Goal: Task Accomplishment & Management: Manage account settings

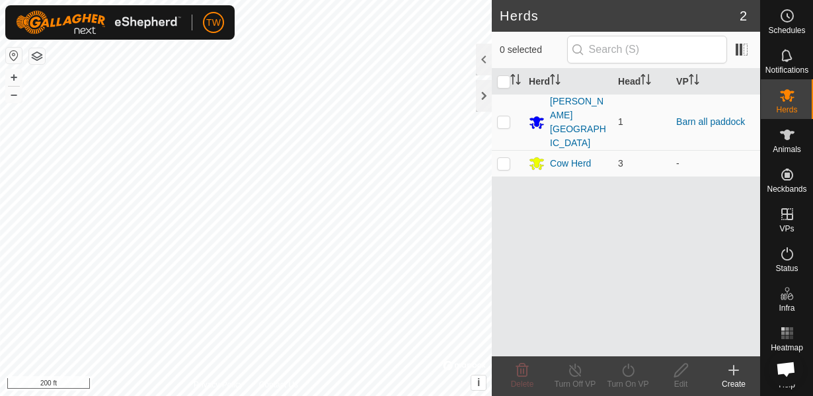
scroll to position [777, 0]
click at [791, 135] on icon at bounding box center [788, 135] width 16 height 16
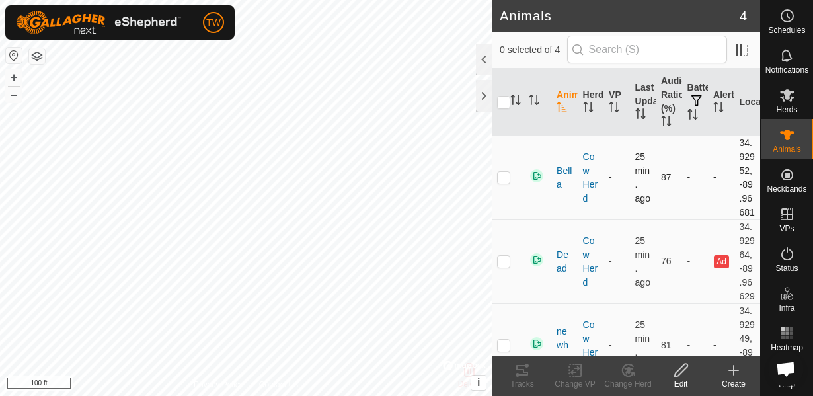
click at [509, 183] on p-checkbox at bounding box center [503, 177] width 13 height 11
checkbox input "true"
click at [488, 63] on div at bounding box center [484, 60] width 16 height 32
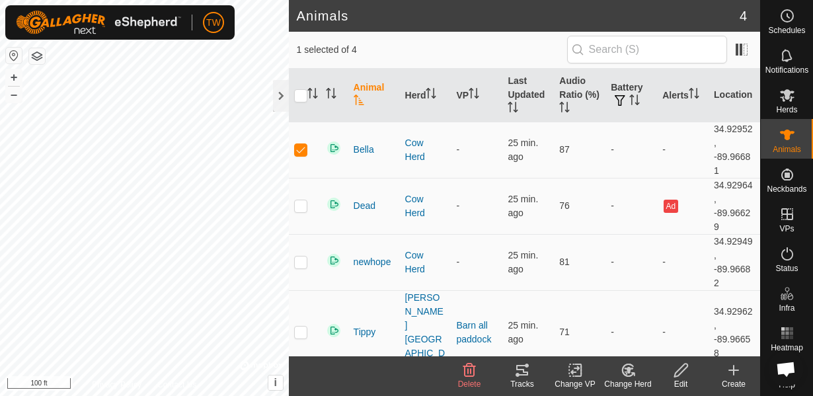
click at [577, 372] on icon at bounding box center [575, 370] width 17 height 16
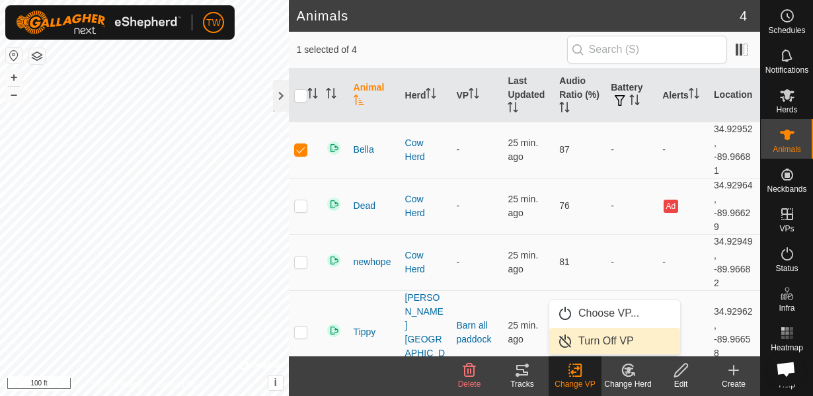
click at [587, 347] on link "Turn Off VP" at bounding box center [615, 341] width 131 height 26
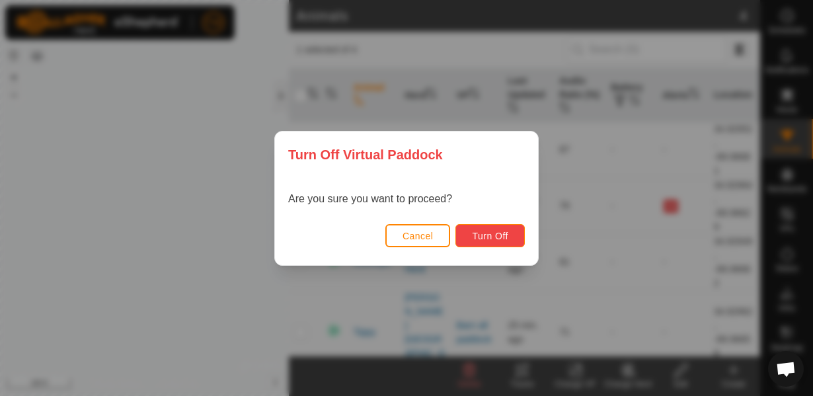
click at [485, 235] on span "Turn Off" at bounding box center [490, 236] width 36 height 11
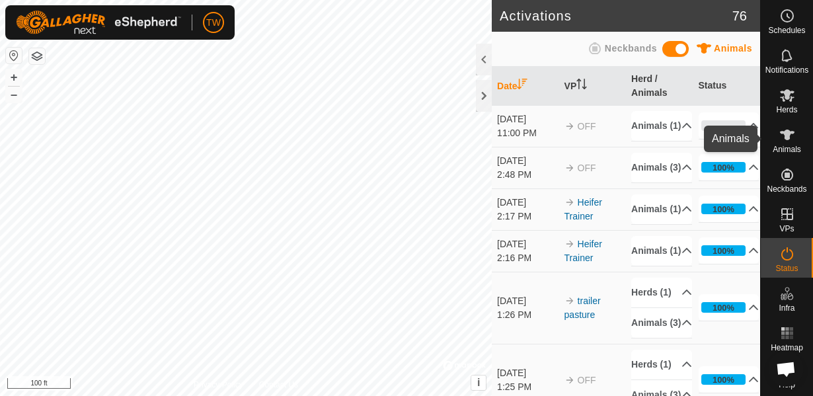
click at [791, 135] on icon at bounding box center [788, 135] width 16 height 16
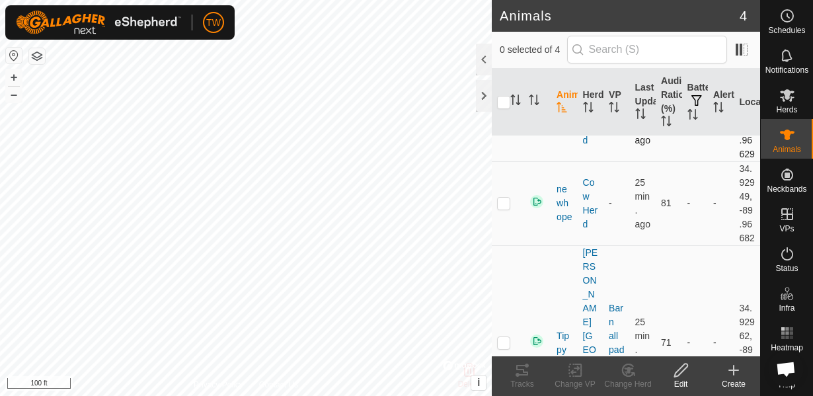
scroll to position [143, 0]
click at [509, 208] on p-checkbox at bounding box center [503, 202] width 13 height 11
checkbox input "true"
click at [578, 370] on icon at bounding box center [575, 370] width 17 height 16
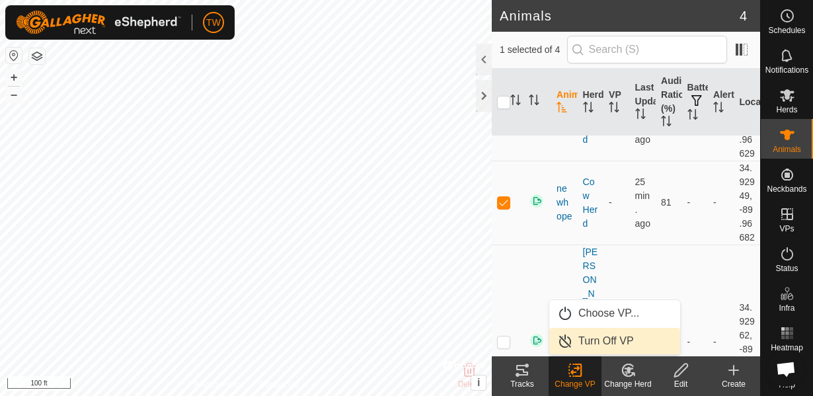
click at [600, 343] on link "Turn Off VP" at bounding box center [615, 341] width 131 height 26
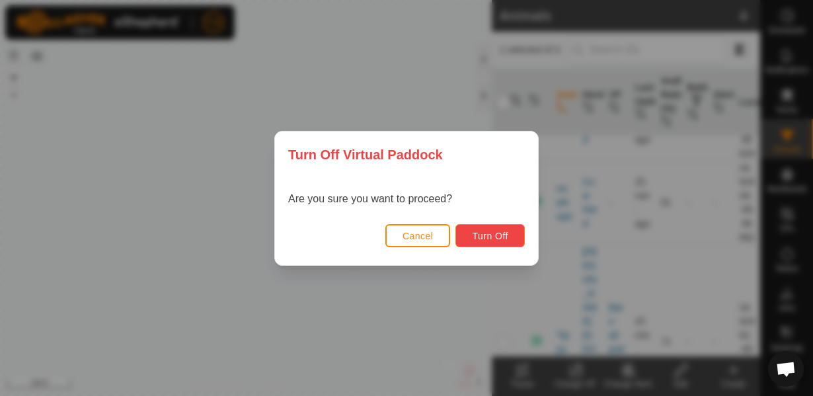
click at [503, 234] on span "Turn Off" at bounding box center [490, 236] width 36 height 11
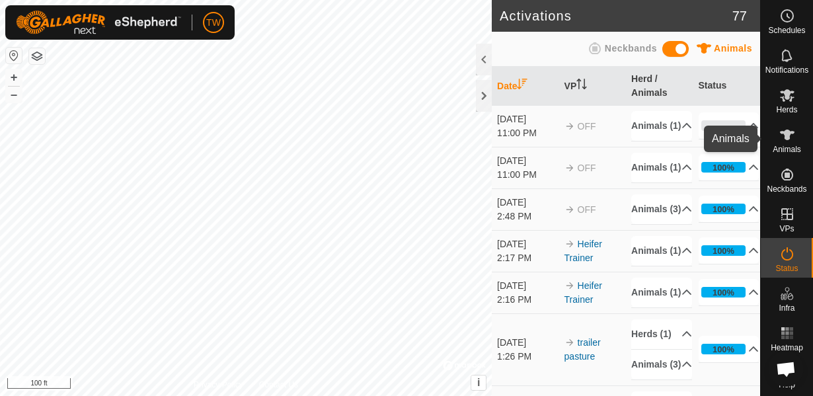
click at [785, 133] on icon at bounding box center [787, 135] width 15 height 11
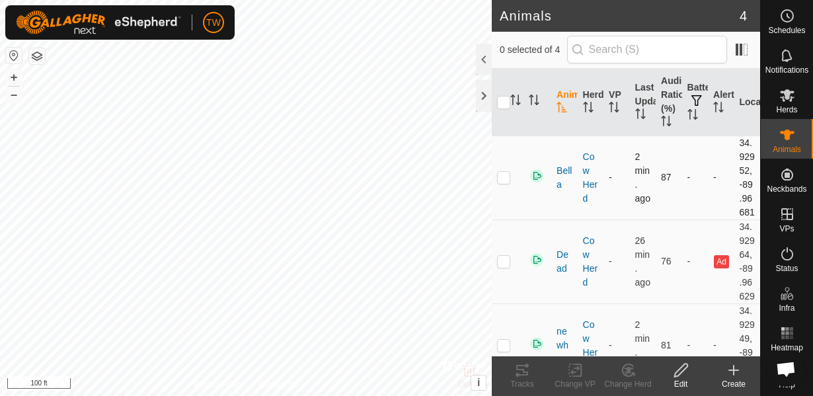
click at [504, 183] on p-checkbox at bounding box center [503, 177] width 13 height 11
checkbox input "true"
click at [525, 376] on icon at bounding box center [522, 370] width 16 height 16
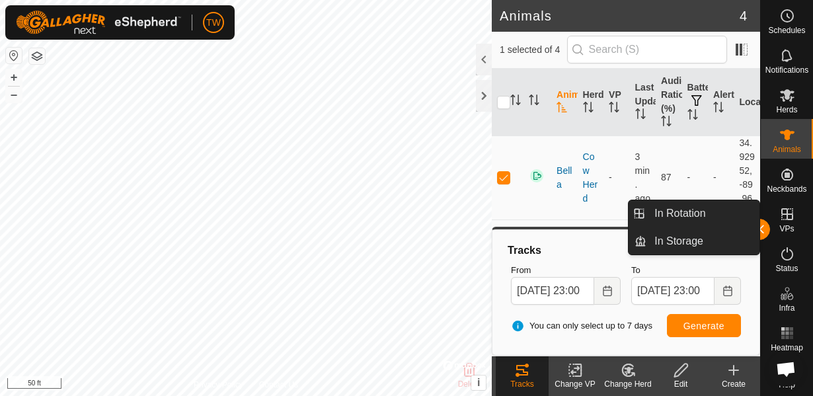
click at [789, 220] on icon at bounding box center [788, 214] width 16 height 16
click at [788, 216] on icon at bounding box center [788, 214] width 16 height 16
click at [686, 214] on link "In Rotation" at bounding box center [703, 213] width 113 height 26
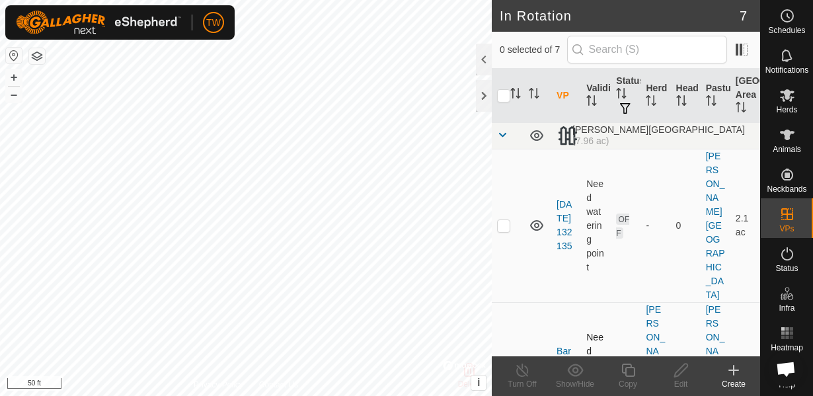
click at [507, 374] on p-checkbox at bounding box center [503, 379] width 13 height 11
checkbox input "true"
click at [632, 243] on td "OFF" at bounding box center [626, 225] width 30 height 153
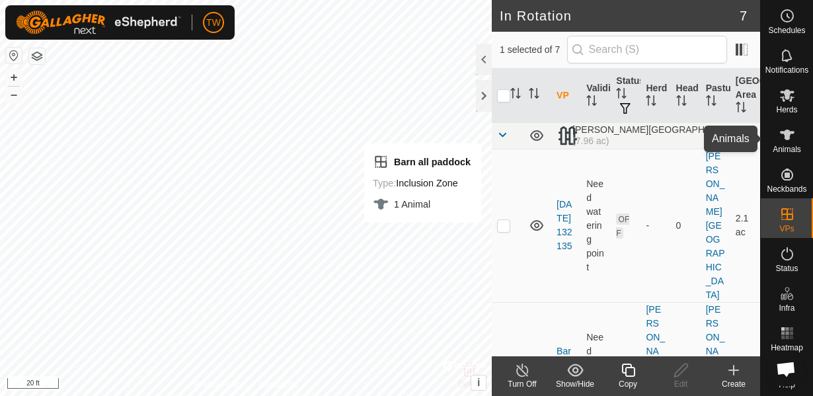
click at [791, 142] on icon at bounding box center [788, 135] width 16 height 16
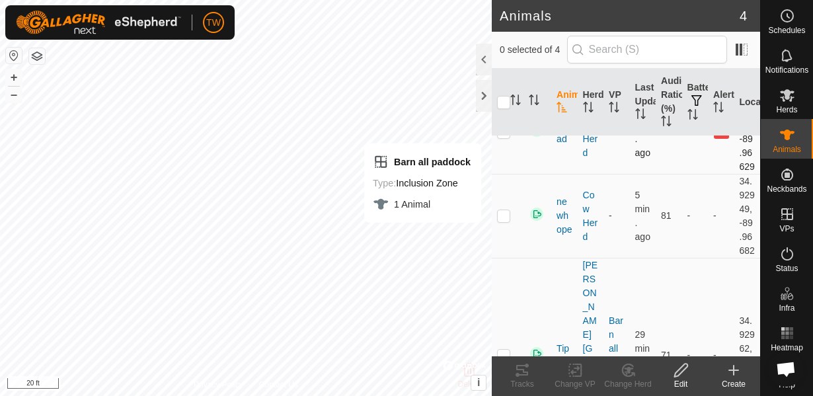
scroll to position [143, 0]
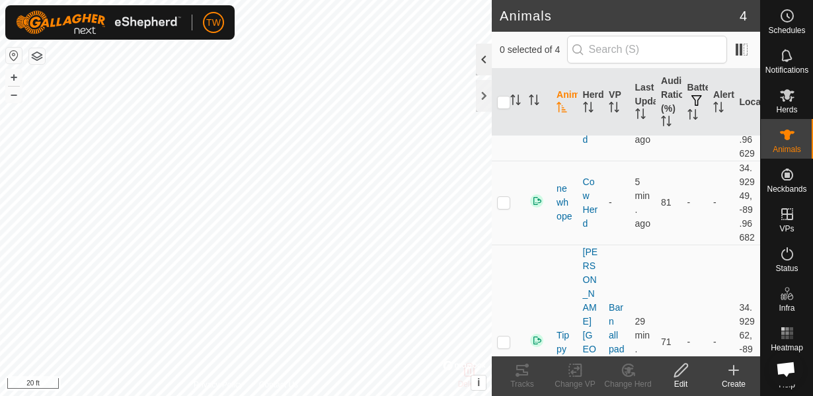
click at [476, 60] on div at bounding box center [484, 60] width 16 height 32
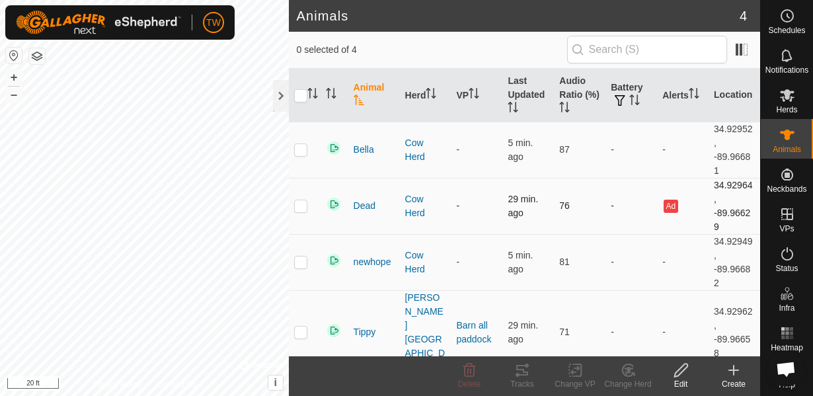
click at [300, 200] on p-checkbox at bounding box center [300, 205] width 13 height 11
checkbox input "true"
click at [284, 100] on div at bounding box center [281, 96] width 16 height 32
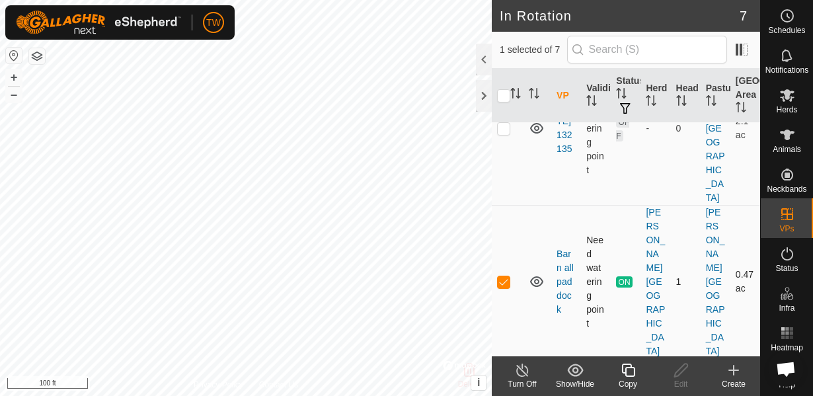
scroll to position [95, 0]
checkbox input "false"
checkbox input "true"
checkbox input "false"
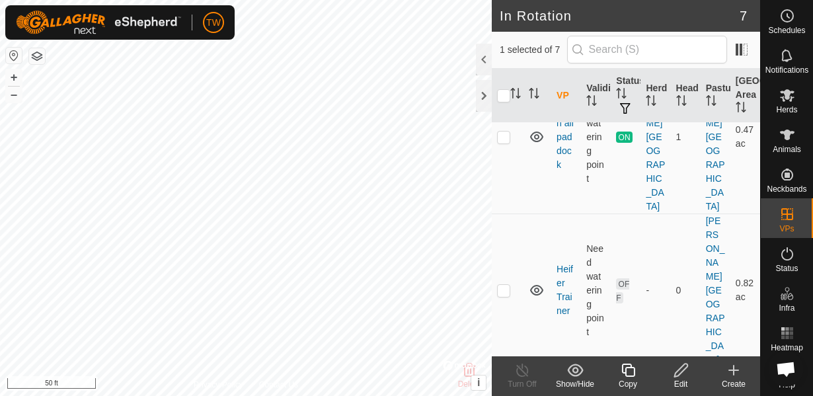
scroll to position [237, 0]
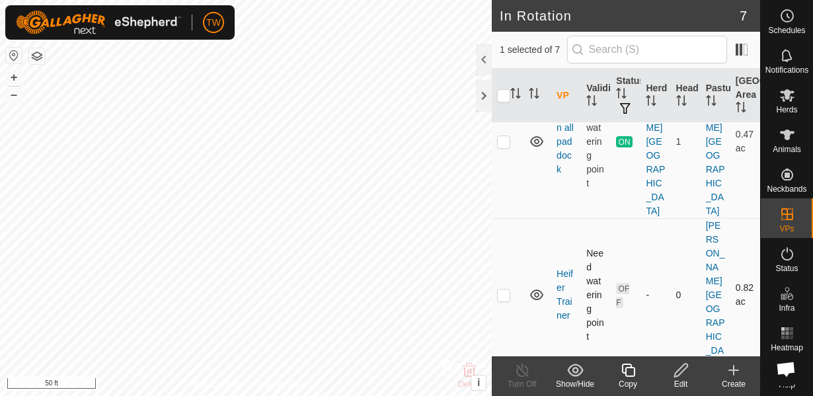
click at [499, 290] on p-checkbox at bounding box center [503, 295] width 13 height 11
checkbox input "true"
checkbox input "false"
click at [673, 373] on icon at bounding box center [681, 370] width 17 height 16
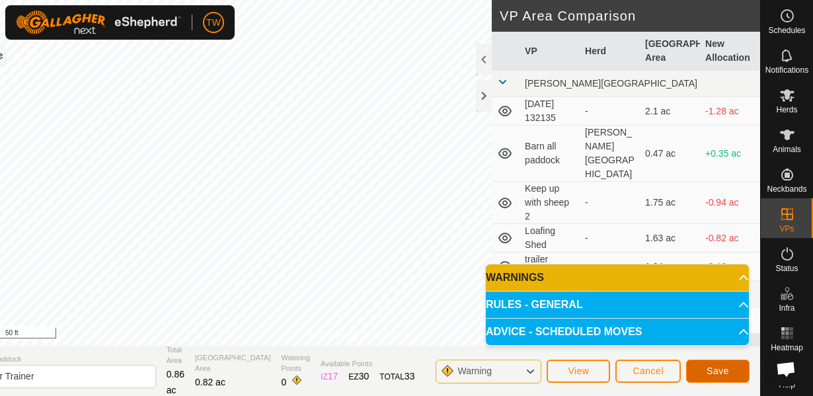
click at [698, 364] on button "Save" at bounding box center [717, 371] width 63 height 23
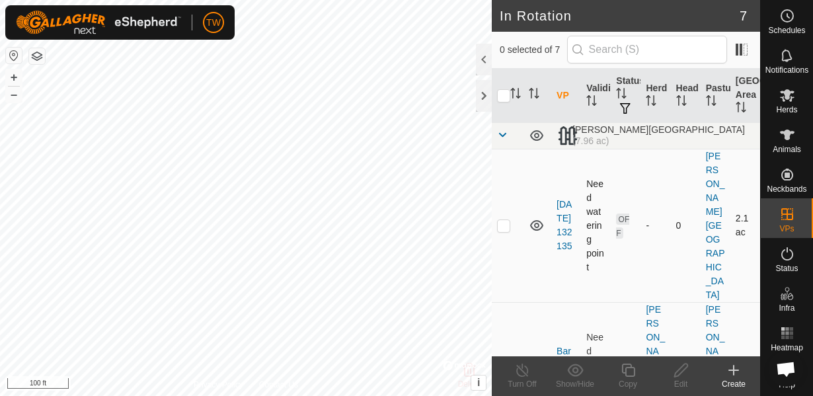
click at [538, 220] on icon at bounding box center [536, 225] width 13 height 11
click at [538, 218] on icon at bounding box center [537, 226] width 16 height 16
click at [538, 220] on icon at bounding box center [536, 225] width 13 height 11
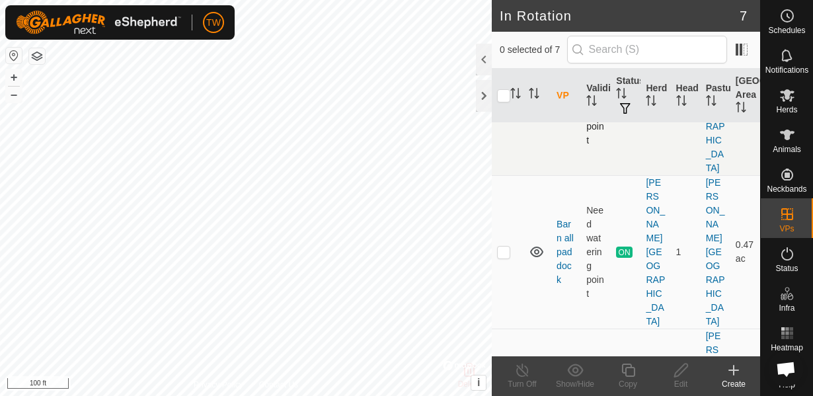
scroll to position [143, 0]
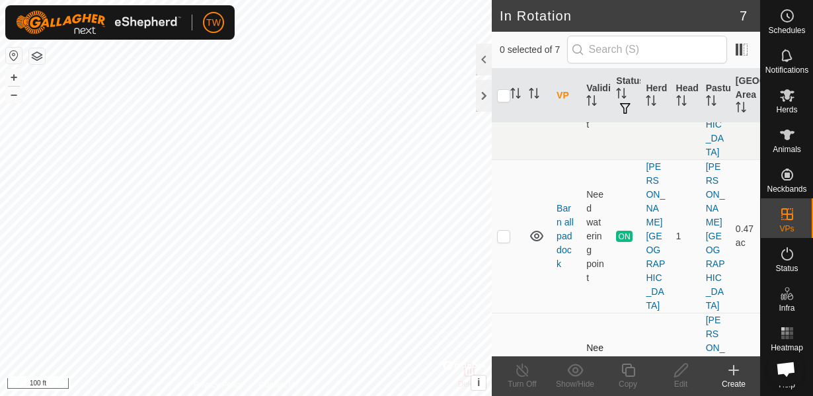
click at [540, 382] on icon at bounding box center [537, 390] width 16 height 16
click at [540, 388] on icon at bounding box center [536, 390] width 13 height 5
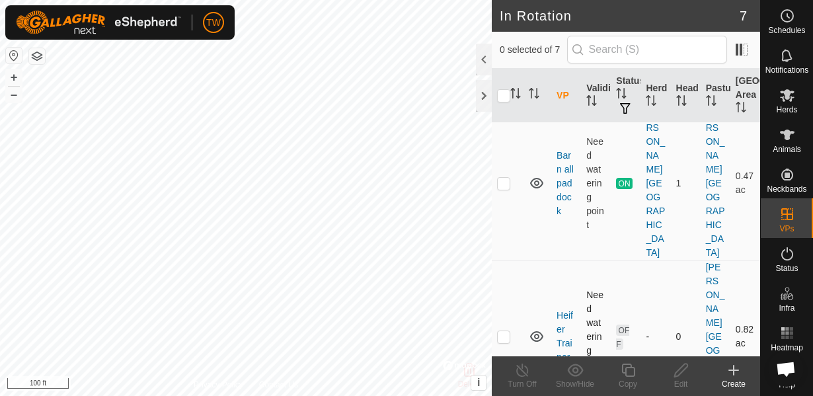
scroll to position [237, 0]
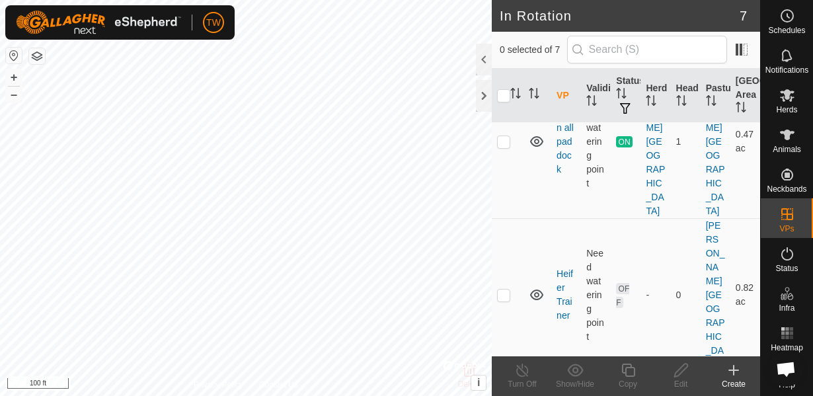
checkbox input "false"
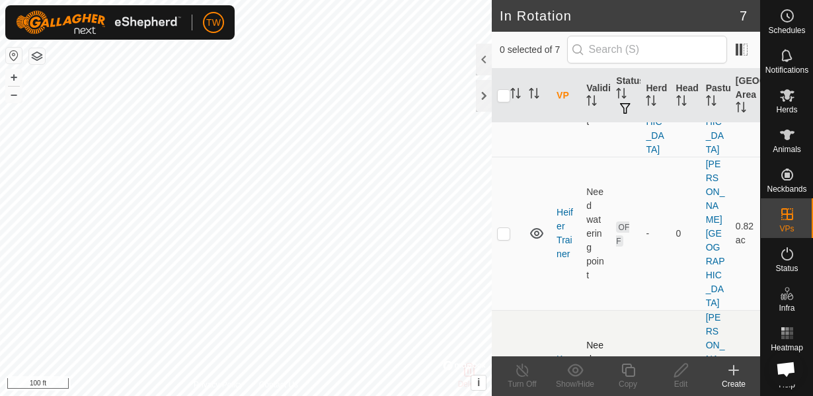
scroll to position [333, 0]
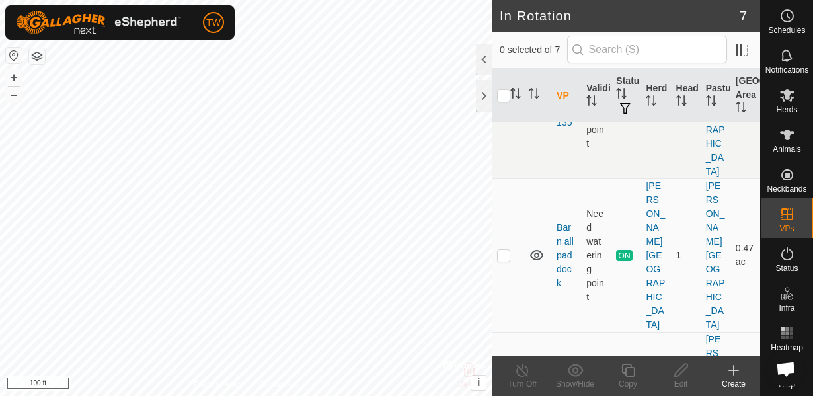
scroll to position [123, 0]
checkbox input "false"
click at [513, 179] on td at bounding box center [508, 255] width 32 height 153
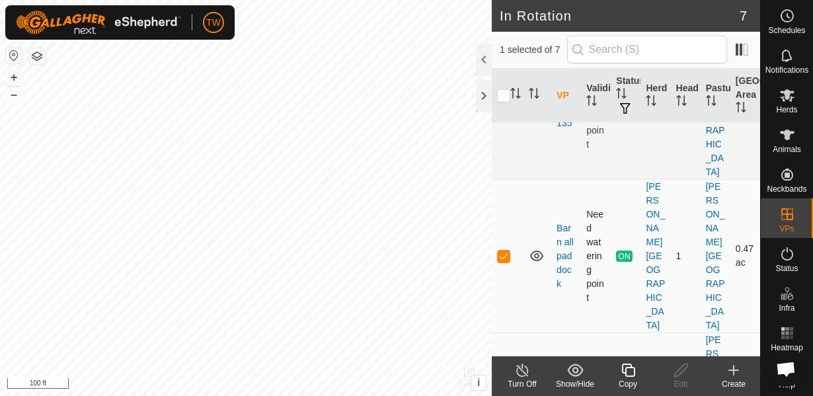
click at [513, 179] on td at bounding box center [508, 255] width 32 height 153
checkbox input "false"
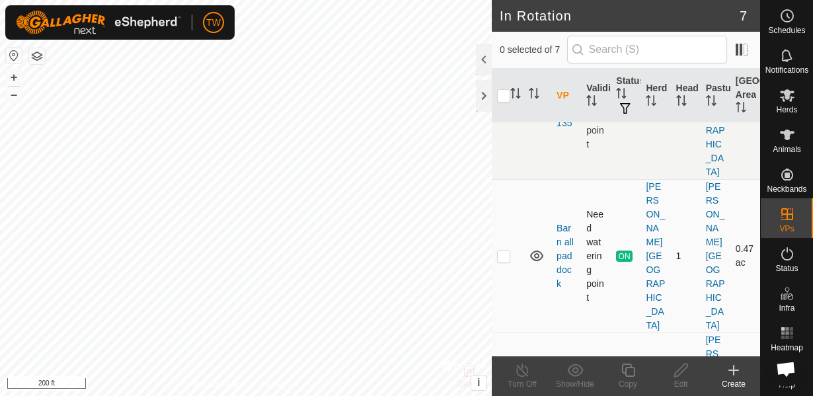
checkbox input "true"
